Goal: Information Seeking & Learning: Learn about a topic

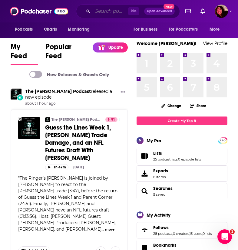
click at [100, 12] on input "Search podcasts, credits, & more..." at bounding box center [110, 11] width 35 height 10
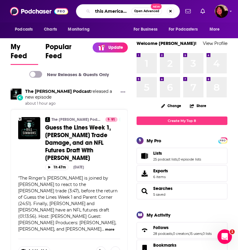
type input "this American life"
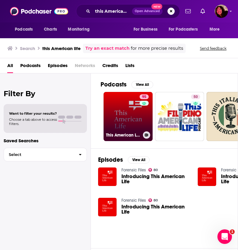
click at [126, 123] on link "95 This American Life" at bounding box center [128, 116] width 49 height 49
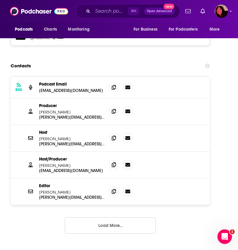
scroll to position [775, 0]
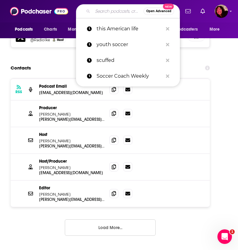
click at [106, 12] on input "Search podcasts, credits, & more..." at bounding box center [118, 11] width 51 height 10
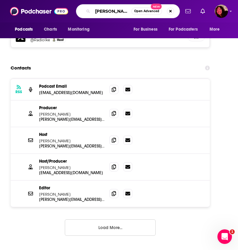
type input "[PERSON_NAME] podcast"
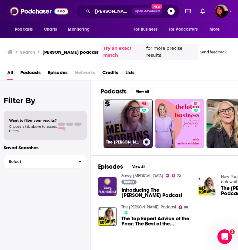
click at [123, 131] on link "98 The [PERSON_NAME] Podcast" at bounding box center [128, 123] width 49 height 49
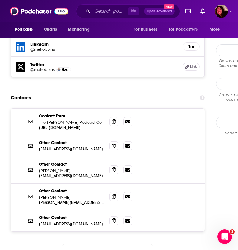
scroll to position [707, 0]
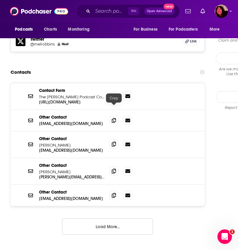
click at [114, 142] on icon at bounding box center [114, 144] width 4 height 5
click at [115, 12] on input "Search podcasts, credits, & more..." at bounding box center [110, 11] width 35 height 10
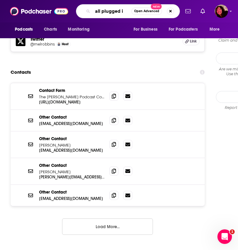
type input "all plugged in"
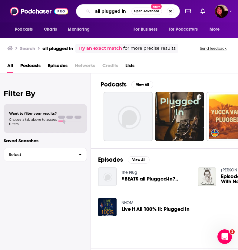
click at [94, 12] on input "all plugged in" at bounding box center [112, 11] width 39 height 10
type input "good hang"
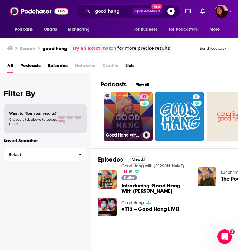
click at [129, 116] on link "91 Good Hang with Amy Poehler" at bounding box center [128, 116] width 49 height 49
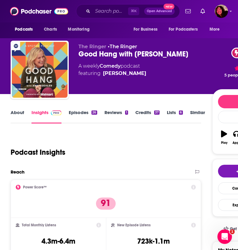
click at [15, 112] on link "About" at bounding box center [18, 116] width 14 height 14
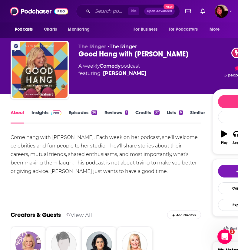
click at [78, 150] on div "Come hang with Amy Poehler. Each week on her podcast, she'll welcome celebritie…" at bounding box center [106, 154] width 191 height 42
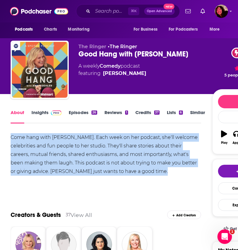
click at [78, 150] on div "Come hang with Amy Poehler. Each week on her podcast, she'll welcome celebritie…" at bounding box center [106, 154] width 191 height 42
copy div "Come hang with Amy Poehler. Each week on her podcast, she'll welcome celebritie…"
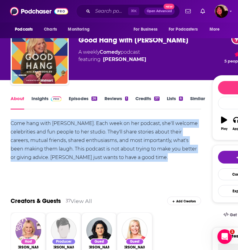
scroll to position [13, 0]
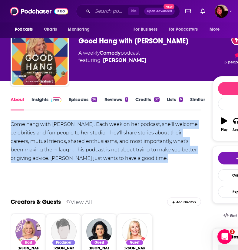
click at [47, 99] on link "Insights" at bounding box center [47, 103] width 30 height 14
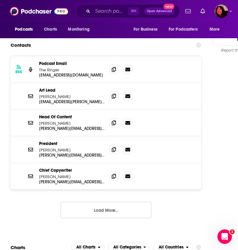
scroll to position [619, 0]
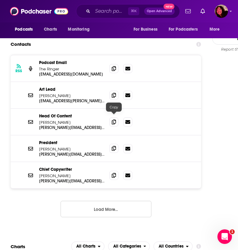
click at [117, 144] on span at bounding box center [113, 148] width 9 height 9
click at [114, 119] on icon at bounding box center [114, 121] width 4 height 5
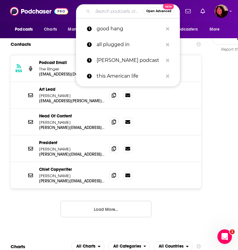
click at [100, 12] on input "Search podcasts, credits, & more..." at bounding box center [118, 11] width 51 height 10
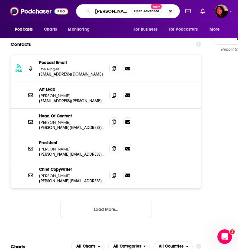
type input "Joe rogan"
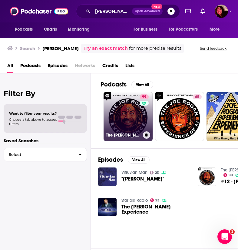
click at [115, 104] on link "99 The Joe Rogan Experience" at bounding box center [128, 116] width 49 height 49
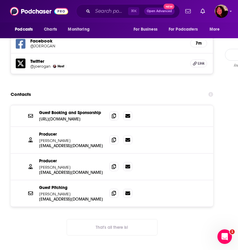
scroll to position [640, 0]
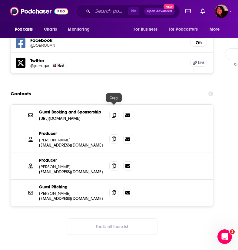
click at [115, 136] on icon at bounding box center [114, 138] width 4 height 5
click at [113, 163] on icon at bounding box center [114, 165] width 4 height 5
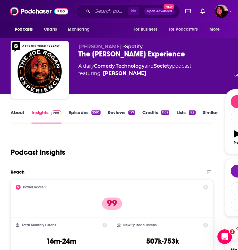
scroll to position [0, 0]
click at [17, 114] on link "About" at bounding box center [18, 116] width 14 height 14
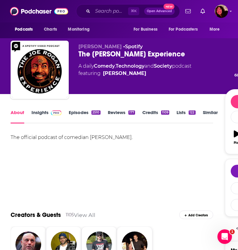
click at [59, 136] on div "The official podcast of comedian Joe Rogan." at bounding box center [112, 137] width 203 height 8
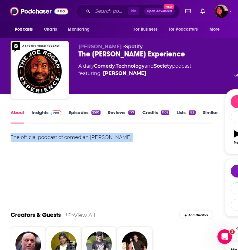
click at [59, 136] on div "The official podcast of comedian Joe Rogan." at bounding box center [112, 137] width 203 height 8
copy div "The official podcast of comedian Joe Rogan."
click at [95, 13] on input "Search podcasts, credits, & more..." at bounding box center [110, 11] width 35 height 10
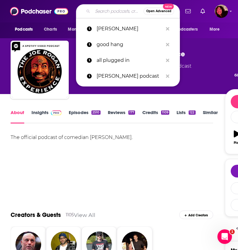
paste input "Crime, Conspiracy, Cults and Murder (Kallmekris / QCODE)"
type input "Crime, Conspiracy, Cults and Murder (Kallmekris / QCODE)"
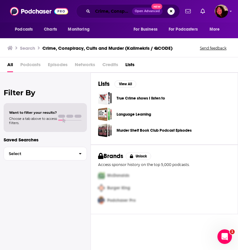
click at [119, 15] on input "Crime, Conspiracy, Cults and Murder (Kallmekris / QCODE)" at bounding box center [112, 11] width 39 height 10
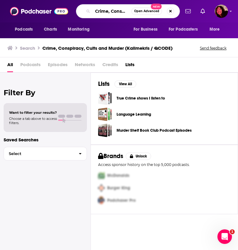
drag, startPoint x: 126, startPoint y: 12, endPoint x: 187, endPoint y: 12, distance: 61.5
click at [187, 12] on div "Podcasts Charts Monitoring Crime, Conspiracy, Cults and Murder (Kallmekris / QC…" at bounding box center [119, 11] width 238 height 22
click at [105, 13] on input "Crime, Conspiracy, Cults and Murder (Kallmekris / QCODE)" at bounding box center [112, 11] width 39 height 10
drag, startPoint x: 130, startPoint y: 12, endPoint x: 105, endPoint y: 13, distance: 24.9
click at [105, 13] on input "Crime, Conspiracy, Cults and Murder (Kallmekris / QCODE)" at bounding box center [112, 11] width 39 height 10
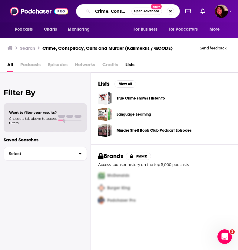
type input "Crime, Conspiracy, Cults and Murder"
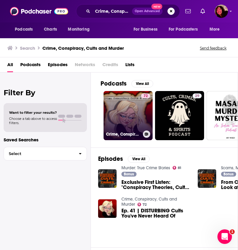
click at [118, 133] on h3 "Crime, Conspiracy, Cults and Murder" at bounding box center [123, 134] width 35 height 5
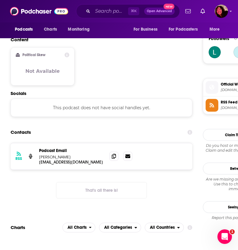
scroll to position [499, 0]
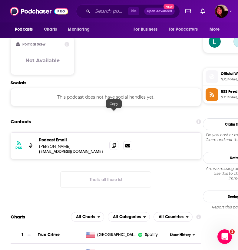
click at [113, 143] on icon at bounding box center [114, 145] width 4 height 5
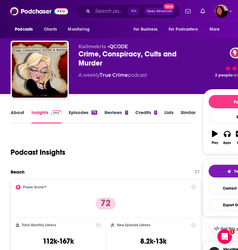
scroll to position [0, 0]
click at [17, 114] on link "About" at bounding box center [18, 116] width 14 height 14
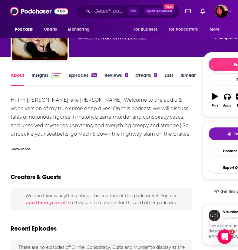
scroll to position [38, 0]
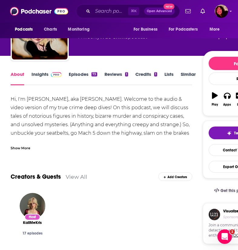
click at [96, 117] on div "Hi, I'm Kallmekris, aka Kris Collins. Welcome to the audio & video version of m…" at bounding box center [102, 124] width 182 height 59
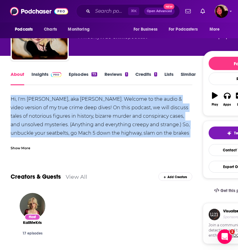
click at [96, 117] on div "Hi, I'm Kallmekris, aka Kris Collins. Welcome to the audio & video version of m…" at bounding box center [102, 124] width 182 height 59
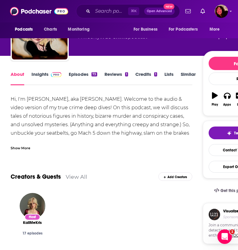
click at [25, 148] on div "Show More" at bounding box center [21, 148] width 20 height 6
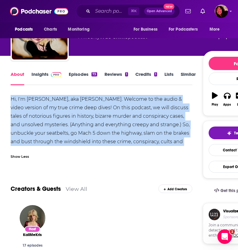
drag, startPoint x: 166, startPoint y: 141, endPoint x: 3, endPoint y: 98, distance: 168.6
copy div "Hi, I'm Kallmekris, aka Kris Collins. Welcome to the audio & video version of m…"
click at [42, 72] on link "Insights" at bounding box center [47, 78] width 30 height 14
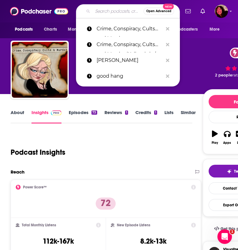
click at [119, 10] on input "Search podcasts, credits, & more..." at bounding box center [118, 11] width 51 height 10
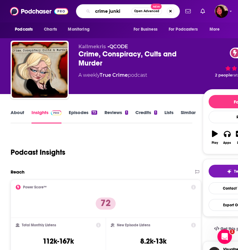
type input "crime junkie"
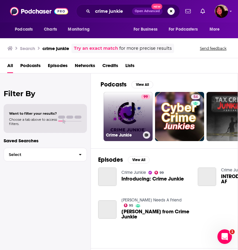
click at [121, 106] on link "99 Crime Junkie" at bounding box center [128, 116] width 49 height 49
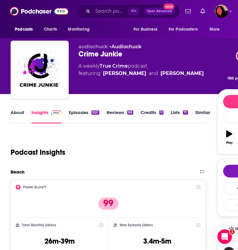
click at [14, 111] on link "About" at bounding box center [18, 116] width 14 height 14
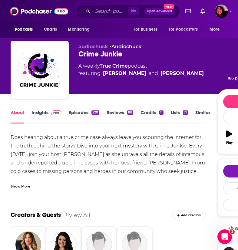
click at [25, 185] on div "Show More" at bounding box center [21, 186] width 20 height 6
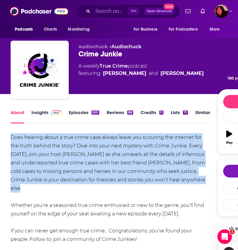
drag, startPoint x: 173, startPoint y: 182, endPoint x: 4, endPoint y: 134, distance: 176.1
copy div "Does hearing about a true crime case always leave you scouring the internet for…"
click at [44, 110] on link "Insights" at bounding box center [47, 116] width 30 height 14
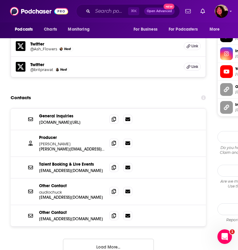
scroll to position [687, 0]
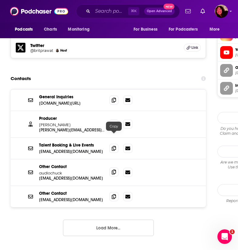
click at [115, 169] on icon at bounding box center [114, 171] width 4 height 5
click at [113, 121] on icon at bounding box center [114, 123] width 4 height 5
click at [94, 14] on input "Search podcasts, credits, & more..." at bounding box center [110, 11] width 35 height 10
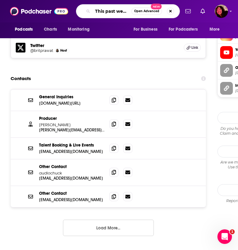
type input "This past weekend from theo"
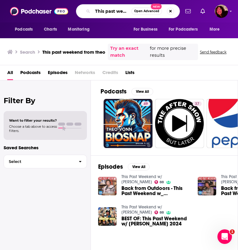
click at [111, 13] on input "This past weekend from theo" at bounding box center [112, 11] width 39 height 10
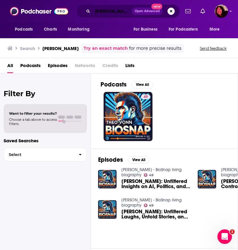
click at [123, 13] on input "theo vonn" at bounding box center [112, 11] width 39 height 10
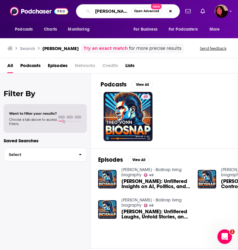
type input "theo von"
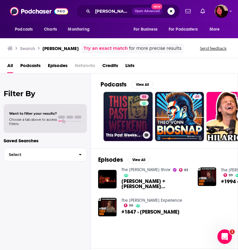
click at [126, 124] on link "88 This Past Weekend w/ Theo Von" at bounding box center [128, 116] width 49 height 49
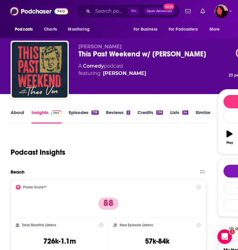
click at [22, 112] on link "About" at bounding box center [18, 116] width 14 height 14
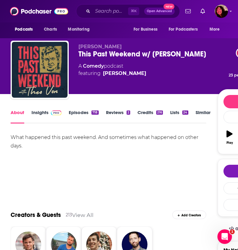
click at [110, 137] on div "What happened this past weekend. And sometimes what happened on other days." at bounding box center [109, 141] width 196 height 17
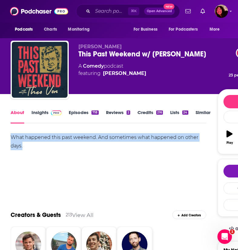
copy div "What happened this past weekend. And sometimes what happened on other days."
click at [42, 112] on link "Insights" at bounding box center [47, 116] width 30 height 14
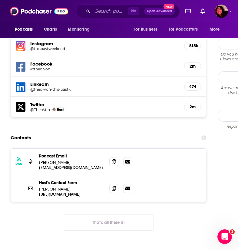
scroll to position [626, 0]
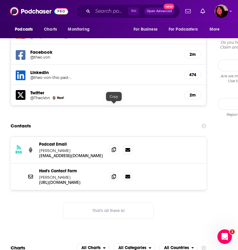
click at [117, 145] on span at bounding box center [113, 149] width 9 height 9
click at [96, 13] on input "Search podcasts, credits, & more..." at bounding box center [110, 11] width 35 height 10
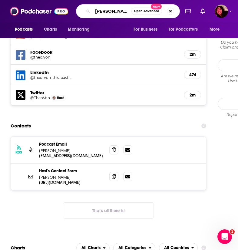
type input "tucker carlson"
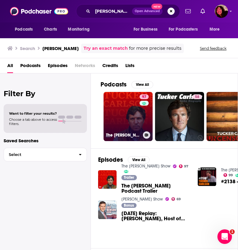
click at [123, 118] on link "97 The Tucker Carlson Show" at bounding box center [128, 116] width 49 height 49
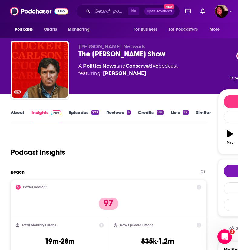
click at [21, 111] on link "About" at bounding box center [18, 116] width 14 height 14
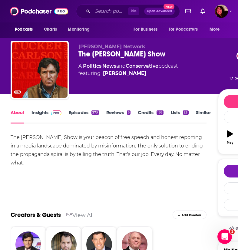
drag, startPoint x: 209, startPoint y: 155, endPoint x: 4, endPoint y: 133, distance: 206.4
copy div "The Tucker Carlson Show is your beacon of free speech and honest reporting in a…"
click at [43, 117] on link "Insights" at bounding box center [47, 116] width 30 height 14
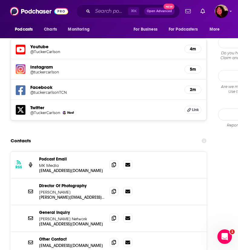
scroll to position [589, 0]
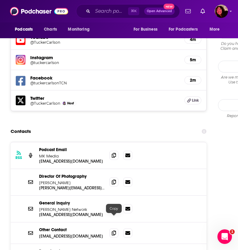
click at [112, 206] on icon at bounding box center [114, 208] width 4 height 5
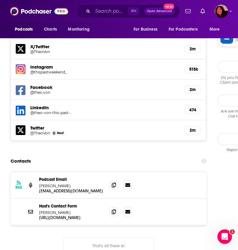
scroll to position [591, 0]
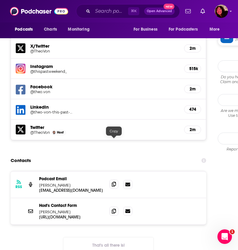
click at [114, 182] on icon at bounding box center [114, 184] width 4 height 5
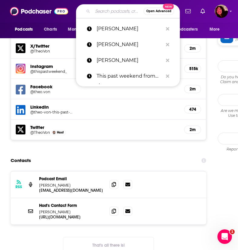
click at [106, 12] on input "Search podcasts, credits, & more..." at bounding box center [118, 11] width 51 height 10
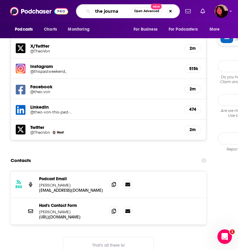
type input "the journal"
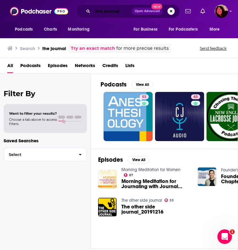
click at [121, 13] on input "the journal" at bounding box center [112, 11] width 39 height 10
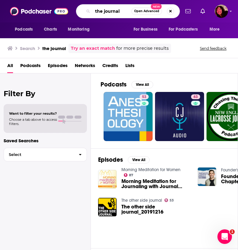
click at [116, 12] on input "the journal" at bounding box center [112, 11] width 39 height 10
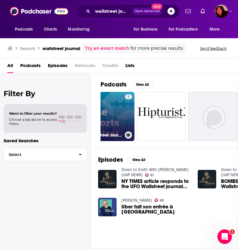
scroll to position [0, 71]
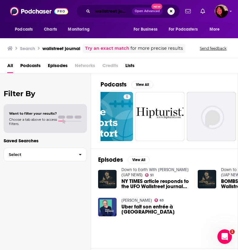
click at [115, 11] on input "wallstreet journal" at bounding box center [112, 11] width 39 height 10
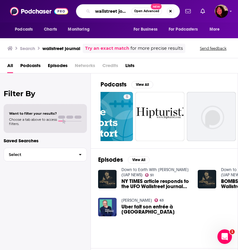
click at [115, 11] on input "wallstreet journal" at bounding box center [112, 11] width 39 height 10
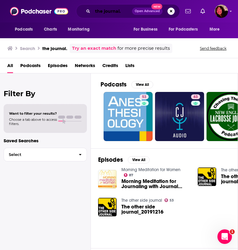
click at [95, 15] on input "the journal." at bounding box center [112, 11] width 39 height 10
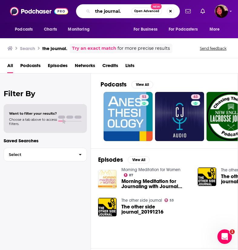
click at [95, 15] on input "the journal." at bounding box center [112, 11] width 39 height 10
type input "the daily"
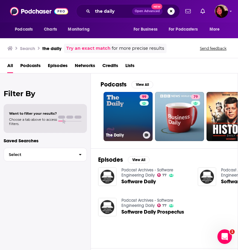
click at [123, 108] on link "99 The Daily" at bounding box center [128, 116] width 49 height 49
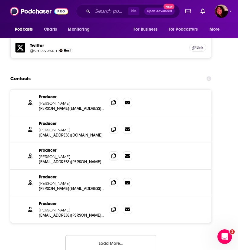
scroll to position [961, 0]
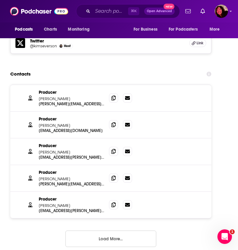
click at [118, 230] on button "Load More..." at bounding box center [110, 238] width 91 height 16
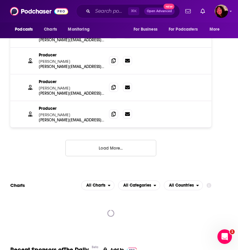
scroll to position [1190, 0]
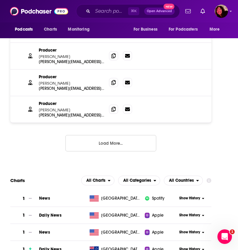
click at [130, 135] on button "Load More..." at bounding box center [110, 143] width 91 height 16
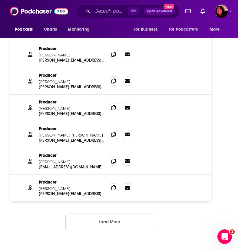
scroll to position [1335, 0]
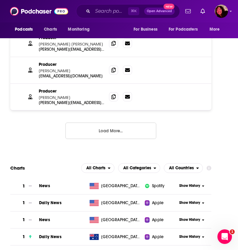
click at [125, 122] on button "Load More..." at bounding box center [110, 130] width 91 height 16
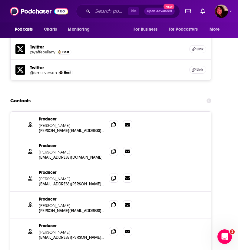
scroll to position [931, 0]
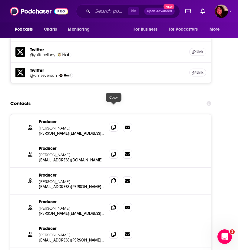
click at [114, 125] on icon at bounding box center [114, 127] width 4 height 5
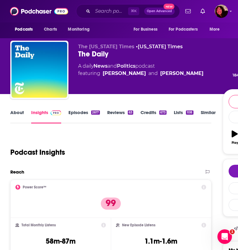
scroll to position [0, 0]
click at [17, 115] on link "About" at bounding box center [17, 116] width 14 height 14
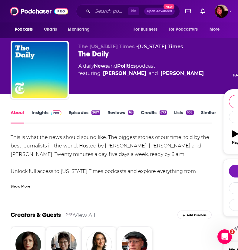
drag, startPoint x: 145, startPoint y: 155, endPoint x: 10, endPoint y: 136, distance: 136.5
copy div "This is what the news should sound like. The biggest stories of our time, told …"
click at [46, 116] on link "Insights" at bounding box center [47, 116] width 30 height 14
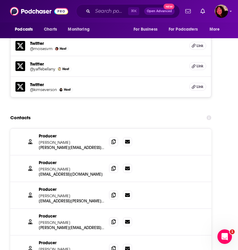
scroll to position [917, 1]
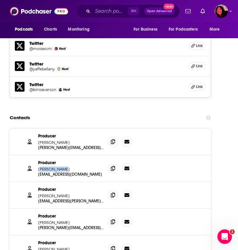
drag, startPoint x: 65, startPoint y: 150, endPoint x: 40, endPoint y: 151, distance: 24.9
click at [40, 166] on p "Adizah Eghan" at bounding box center [70, 168] width 65 height 5
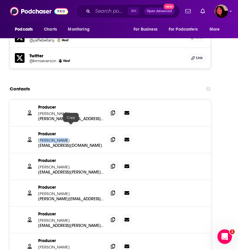
scroll to position [947, 1]
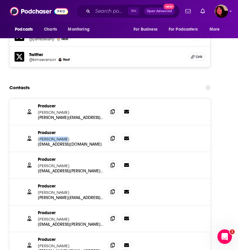
drag, startPoint x: 70, startPoint y: 147, endPoint x: 37, endPoint y: 146, distance: 33.0
click at [37, 152] on div "Producer Larissa Anderson larissa.anderson@nytimes.com larissa.anderson@nytimes…" at bounding box center [109, 165] width 201 height 27
copy p "Larissa Anderson"
click at [113, 162] on icon at bounding box center [113, 164] width 4 height 5
click at [113, 189] on icon at bounding box center [113, 191] width 4 height 5
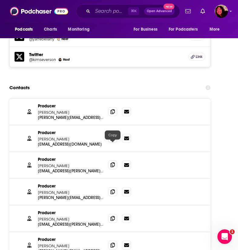
click at [113, 162] on icon at bounding box center [113, 164] width 4 height 5
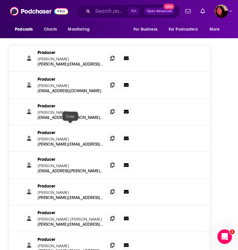
scroll to position [1008, 2]
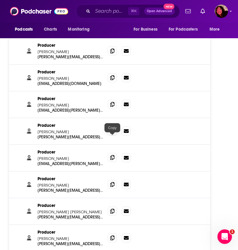
click at [115, 155] on icon at bounding box center [112, 157] width 4 height 5
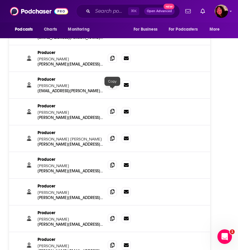
scroll to position [1079, 2]
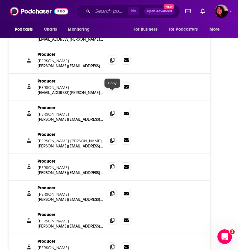
click at [110, 109] on span at bounding box center [112, 113] width 9 height 9
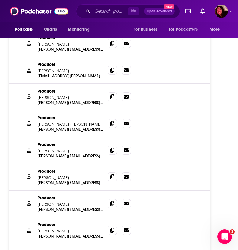
scroll to position [1096, 2]
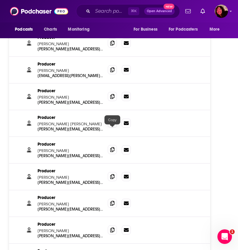
click at [115, 147] on icon at bounding box center [112, 149] width 4 height 5
click at [112, 174] on icon at bounding box center [112, 176] width 4 height 5
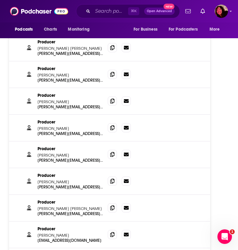
scroll to position [1172, 2]
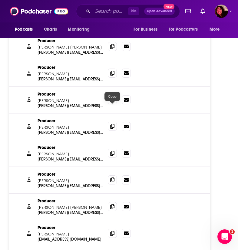
click at [112, 124] on icon at bounding box center [112, 126] width 4 height 5
click at [112, 150] on icon at bounding box center [112, 152] width 4 height 5
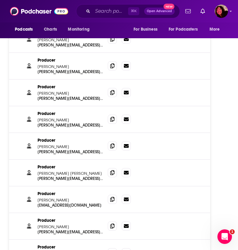
scroll to position [1205, 2]
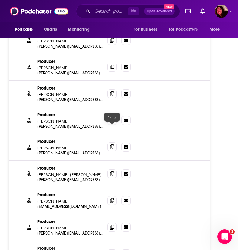
click at [113, 144] on icon at bounding box center [112, 146] width 4 height 5
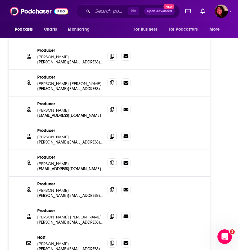
scroll to position [1297, 2]
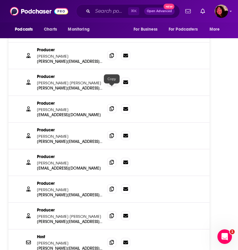
click at [112, 106] on icon at bounding box center [112, 108] width 4 height 5
click at [112, 133] on icon at bounding box center [112, 135] width 4 height 5
click at [112, 186] on icon at bounding box center [112, 188] width 4 height 5
click at [113, 213] on icon at bounding box center [112, 215] width 4 height 5
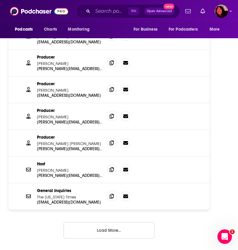
scroll to position [1374, 2]
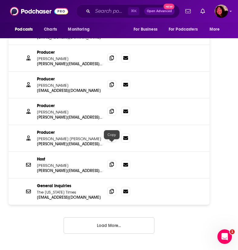
click at [114, 162] on icon at bounding box center [112, 164] width 4 height 5
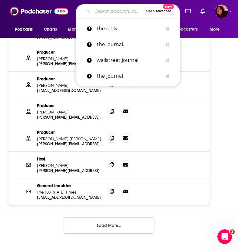
click at [113, 12] on input "Search podcasts, credits, & more..." at bounding box center [118, 11] width 51 height 10
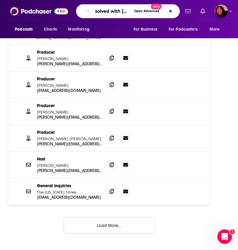
type input "solved with [PERSON_NAME]"
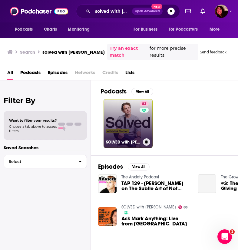
click at [122, 131] on link "83 SOLVED with Mark Manson" at bounding box center [128, 123] width 49 height 49
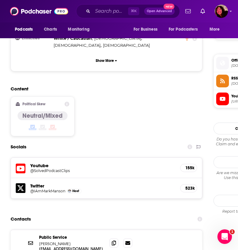
scroll to position [465, 0]
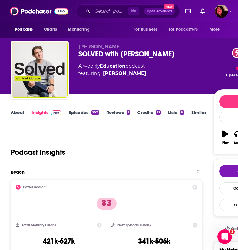
click at [22, 113] on link "About" at bounding box center [18, 116] width 14 height 14
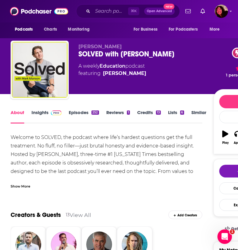
click at [19, 186] on div "Show More" at bounding box center [21, 186] width 20 height 6
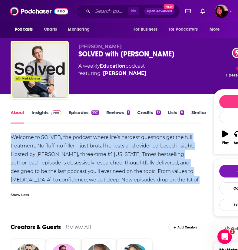
drag, startPoint x: 138, startPoint y: 179, endPoint x: 8, endPoint y: 138, distance: 136.3
copy div "Welcome to SOLVED, the podcast where life’s hardest questions get the full trea…"
click at [38, 113] on link "Insights" at bounding box center [47, 116] width 30 height 14
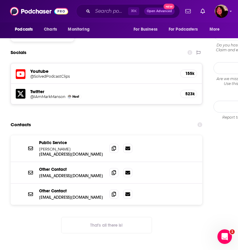
scroll to position [553, 0]
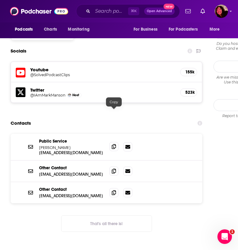
click at [115, 144] on icon at bounding box center [114, 146] width 4 height 5
click at [112, 10] on input "Search podcasts, credits, & more..." at bounding box center [110, 11] width 35 height 10
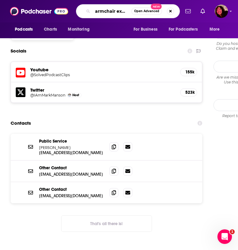
type input "armchair expert"
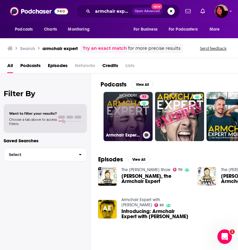
click at [127, 115] on link "93 Armchair Expert with [PERSON_NAME]" at bounding box center [128, 116] width 49 height 49
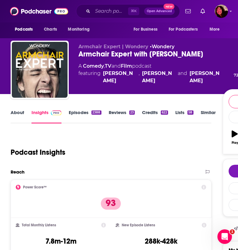
click at [21, 114] on link "About" at bounding box center [18, 116] width 14 height 14
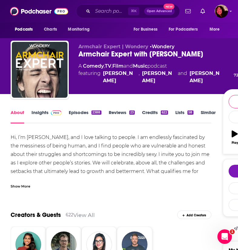
click at [24, 186] on div "Show More" at bounding box center [21, 186] width 20 height 6
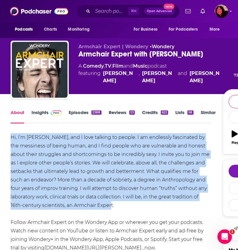
drag, startPoint x: 59, startPoint y: 203, endPoint x: 8, endPoint y: 134, distance: 86.1
copy div "Hi, I’m [PERSON_NAME], and I love talking to people. I am endlessly fascinated …"
click at [42, 112] on link "Insights" at bounding box center [47, 116] width 30 height 14
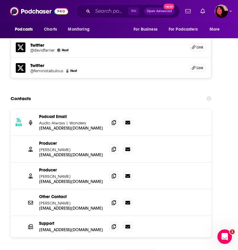
scroll to position [695, 0]
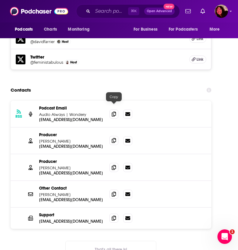
click at [115, 138] on icon at bounding box center [114, 140] width 4 height 5
click at [115, 191] on icon at bounding box center [114, 193] width 4 height 5
click at [89, 10] on icon "Search podcasts, credits, & more..." at bounding box center [87, 10] width 3 height 3
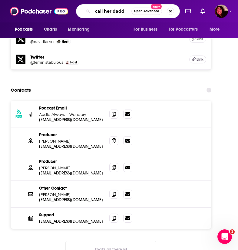
type input "call her daddy"
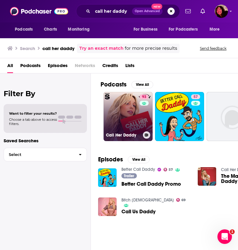
click at [139, 113] on link "93 Call Her Daddy" at bounding box center [128, 116] width 49 height 49
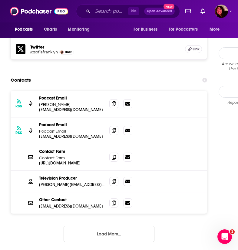
scroll to position [696, 0]
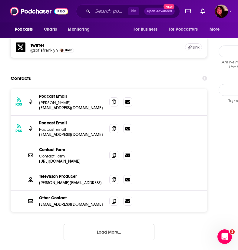
click at [126, 224] on button "Load More..." at bounding box center [109, 232] width 91 height 16
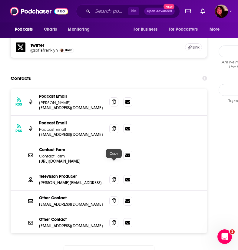
click at [114, 198] on icon at bounding box center [114, 200] width 4 height 5
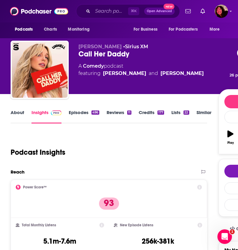
scroll to position [0, 0]
click at [20, 112] on link "About" at bounding box center [18, 116] width 14 height 14
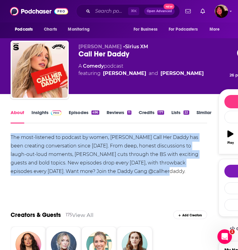
drag, startPoint x: 103, startPoint y: 172, endPoint x: 10, endPoint y: 137, distance: 98.9
copy div "The most-listened to podcast by women, [PERSON_NAME] Call Her Daddy has been cr…"
click at [107, 14] on input "Search podcasts, credits, & more..." at bounding box center [110, 11] width 35 height 10
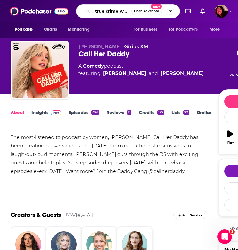
type input "true crime with [PERSON_NAME]"
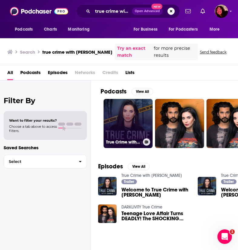
click at [142, 112] on link "True Crime with [PERSON_NAME]" at bounding box center [128, 123] width 49 height 49
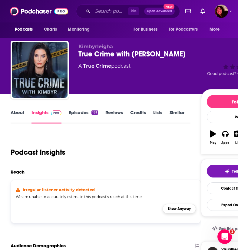
click at [179, 205] on button "Show Anyway" at bounding box center [179, 209] width 33 height 10
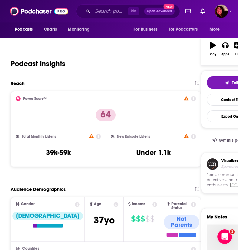
scroll to position [92, 0]
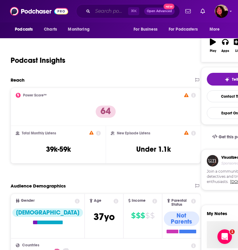
click at [119, 10] on input "Search podcasts, credits, & more..." at bounding box center [110, 11] width 35 height 10
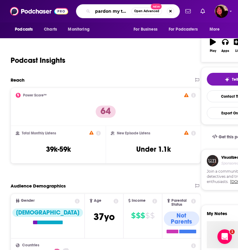
type input "pardon my take"
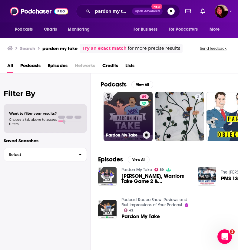
click at [122, 118] on link "89 Pardon My Take" at bounding box center [128, 116] width 49 height 49
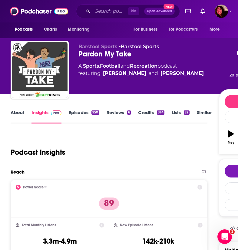
click at [19, 113] on link "About" at bounding box center [18, 116] width 14 height 14
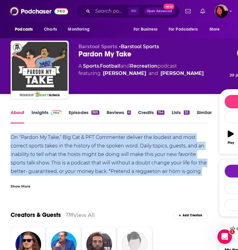
drag, startPoint x: 204, startPoint y: 171, endPoint x: 5, endPoint y: 135, distance: 201.6
copy div "On "Pardon My Take," Big Cat & PFT Commenter deliver the loudest and most corre…"
click at [42, 110] on link "Insights" at bounding box center [47, 116] width 30 height 14
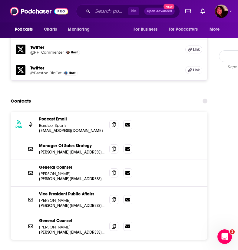
scroll to position [693, 0]
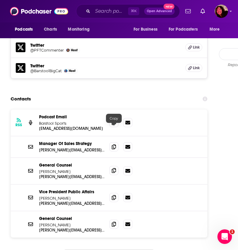
click at [115, 168] on icon at bounding box center [114, 170] width 4 height 5
click at [112, 16] on div "⌘ K Open Advanced New" at bounding box center [128, 11] width 104 height 14
click at [112, 16] on input "Search podcasts, credits, & more..." at bounding box center [110, 11] width 35 height 10
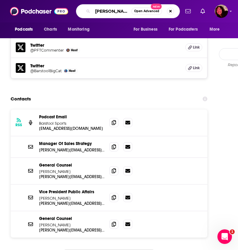
type input "[PERSON_NAME] pov with [PERSON_NAME]"
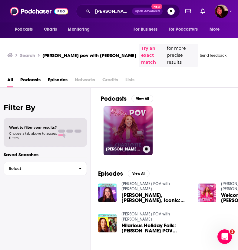
click at [128, 113] on link "[PERSON_NAME] POV with [PERSON_NAME]" at bounding box center [128, 130] width 49 height 49
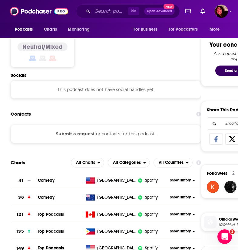
scroll to position [246, 0]
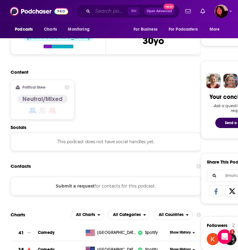
click at [115, 12] on input "Search podcasts, credits, & more..." at bounding box center [110, 11] width 35 height 10
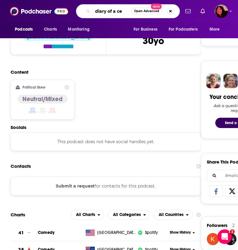
type input "diary of a ceo"
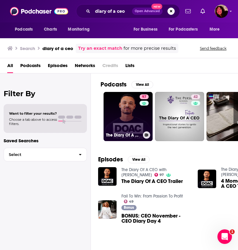
click at [125, 110] on link "97 The Diary Of A CEO with [PERSON_NAME]" at bounding box center [128, 116] width 49 height 49
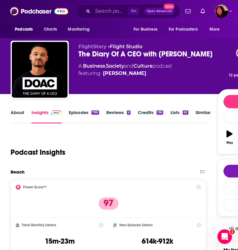
click at [22, 113] on link "About" at bounding box center [18, 116] width 14 height 14
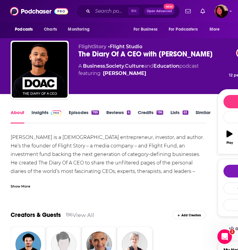
click at [22, 186] on div "Show More" at bounding box center [21, 186] width 20 height 6
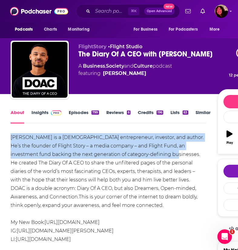
drag, startPoint x: 131, startPoint y: 154, endPoint x: 10, endPoint y: 135, distance: 122.4
copy div "[PERSON_NAME] is a [DEMOGRAPHIC_DATA] entrepreneur, investor, and author. He’s …"
click at [43, 111] on link "Insights" at bounding box center [47, 116] width 30 height 14
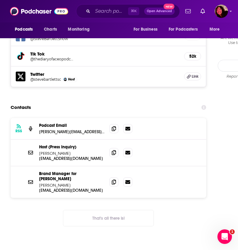
scroll to position [640, 0]
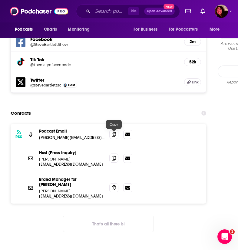
click at [114, 156] on icon at bounding box center [114, 158] width 4 height 5
click at [114, 185] on icon at bounding box center [114, 187] width 4 height 5
click at [114, 132] on icon at bounding box center [114, 134] width 4 height 5
click at [111, 16] on div "⌘ K Open Advanced New" at bounding box center [128, 11] width 104 height 14
click at [110, 13] on input "Search podcasts, credits, & more..." at bounding box center [110, 11] width 35 height 10
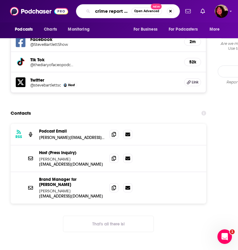
type input "crime report of [PERSON_NAME]"
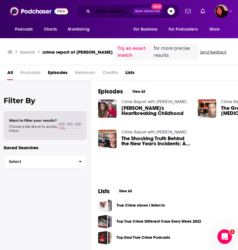
click at [117, 12] on input "crime report of [PERSON_NAME]" at bounding box center [112, 11] width 39 height 10
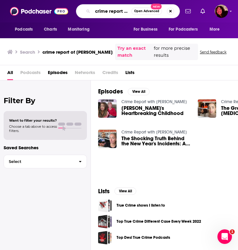
click at [117, 12] on input "crime report of [PERSON_NAME]" at bounding box center [112, 11] width 39 height 10
type input "something scary"
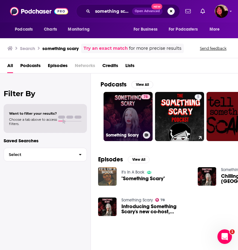
click at [127, 108] on link "78 Something Scary" at bounding box center [128, 116] width 49 height 49
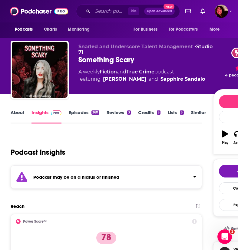
click at [21, 111] on link "About" at bounding box center [18, 116] width 14 height 14
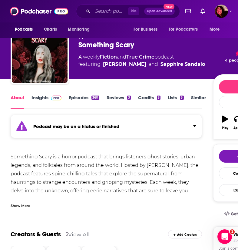
scroll to position [17, 0]
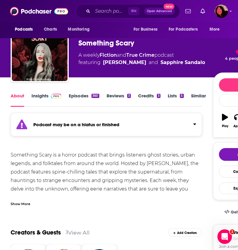
click at [40, 94] on link "Insights" at bounding box center [47, 100] width 30 height 14
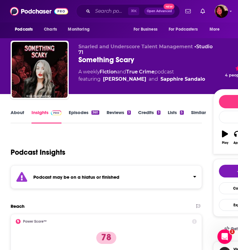
click at [21, 114] on link "About" at bounding box center [18, 116] width 14 height 14
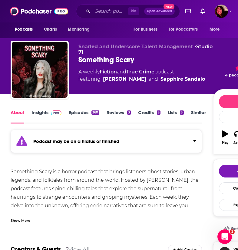
click at [26, 219] on div "Show More" at bounding box center [21, 220] width 20 height 6
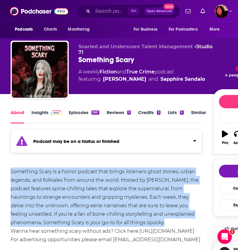
drag, startPoint x: 109, startPoint y: 221, endPoint x: 9, endPoint y: 169, distance: 112.9
copy div "Something Scary is a horror podcast that brings listeners ghost stories, urban …"
click at [44, 115] on link "Insights" at bounding box center [47, 116] width 30 height 14
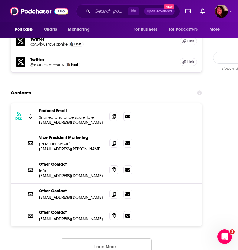
scroll to position [737, 0]
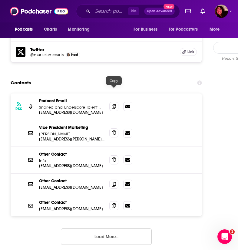
click at [115, 130] on icon at bounding box center [114, 132] width 4 height 5
click at [103, 228] on button "Load More..." at bounding box center [106, 236] width 91 height 16
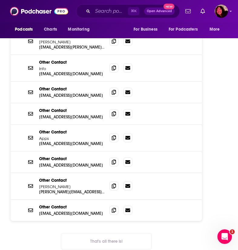
scroll to position [834, 0]
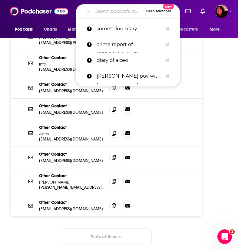
click at [105, 12] on input "Search podcasts, credits, & more..." at bounding box center [118, 11] width 51 height 10
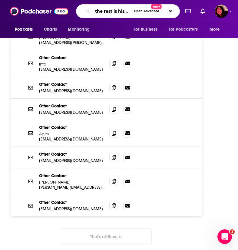
type input "the rest is history"
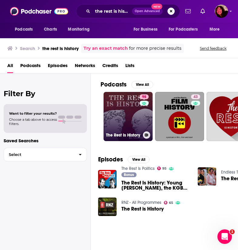
click at [120, 123] on link "98 The Rest Is History" at bounding box center [128, 116] width 49 height 49
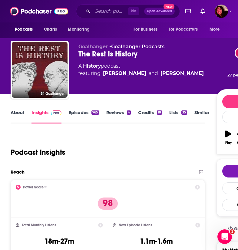
click at [15, 110] on link "About" at bounding box center [18, 116] width 14 height 14
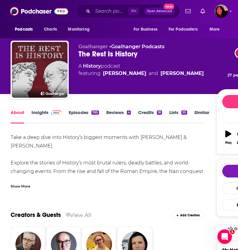
drag, startPoint x: 42, startPoint y: 148, endPoint x: 7, endPoint y: 133, distance: 38.3
copy div "Take a deep dive into History’s biggest moments with [PERSON_NAME] & [PERSON_NA…"
click at [45, 109] on div "About Insights Episodes 765 Reviews 4 Credits 18 Lists 35 Similar" at bounding box center [108, 116] width 195 height 15
click at [43, 111] on link "Insights" at bounding box center [47, 116] width 30 height 14
